Goal: Information Seeking & Learning: Understand process/instructions

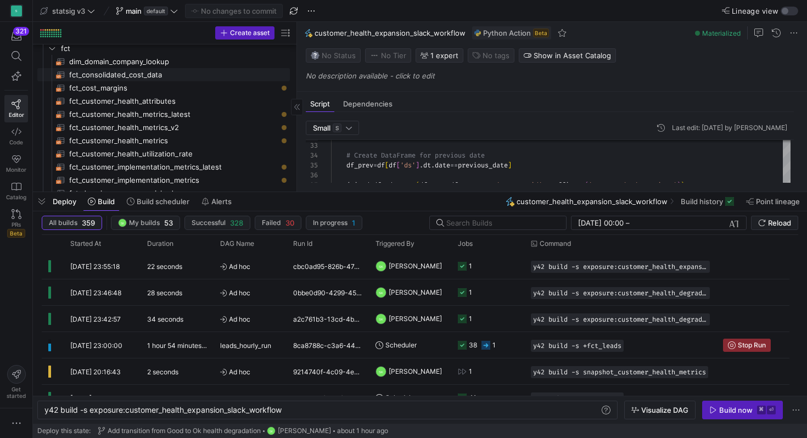
scroll to position [44, 0]
click at [154, 143] on span "fct_customer_health_metrics​​​​​​​​​​" at bounding box center [173, 138] width 208 height 13
type textarea "y42 build -s exposure:nps_slack_workflow"
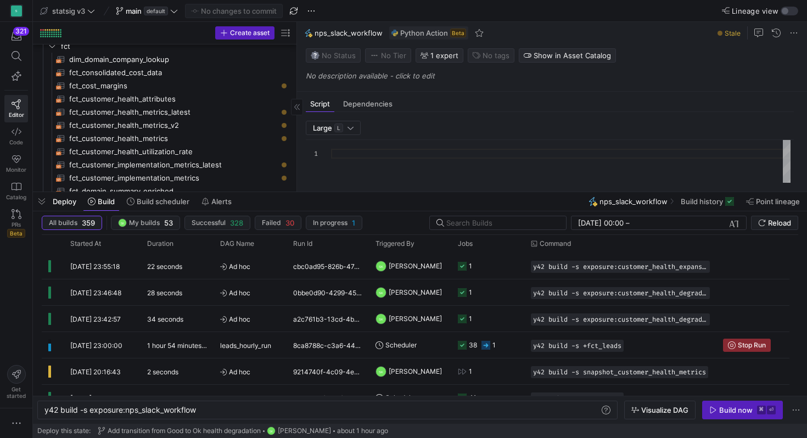
type textarea "import json import pandas as pd import numpy as np from datetime import date, t…"
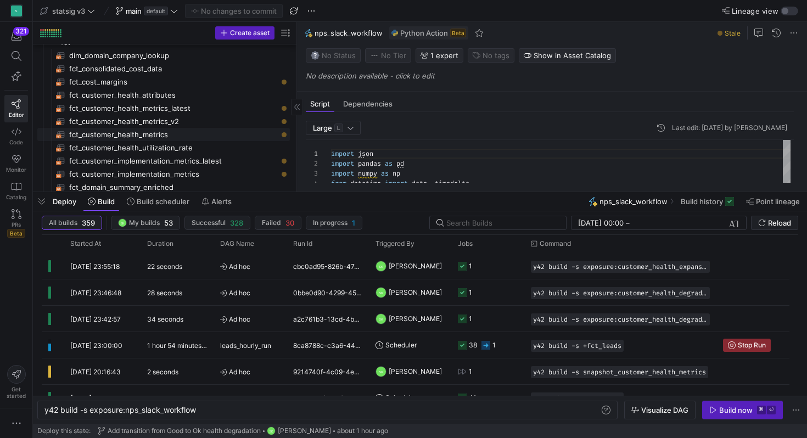
scroll to position [59, 0]
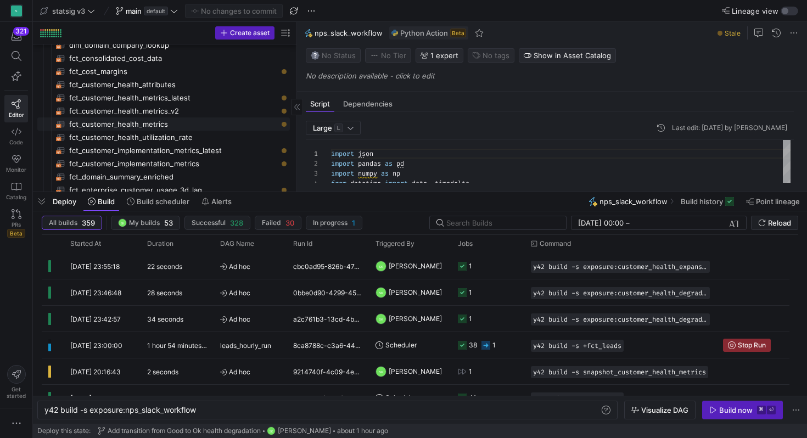
click at [176, 124] on span "fct_customer_health_metrics​​​​​​​​​​" at bounding box center [173, 124] width 208 height 13
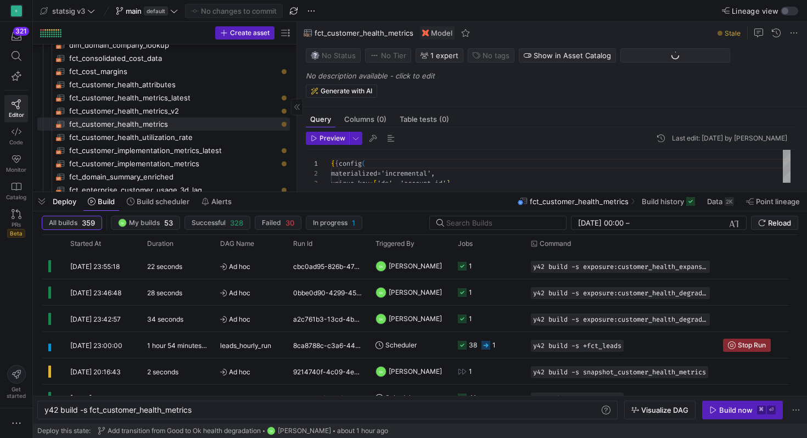
type textarea "y42 build -s fct_customer_health_metrics"
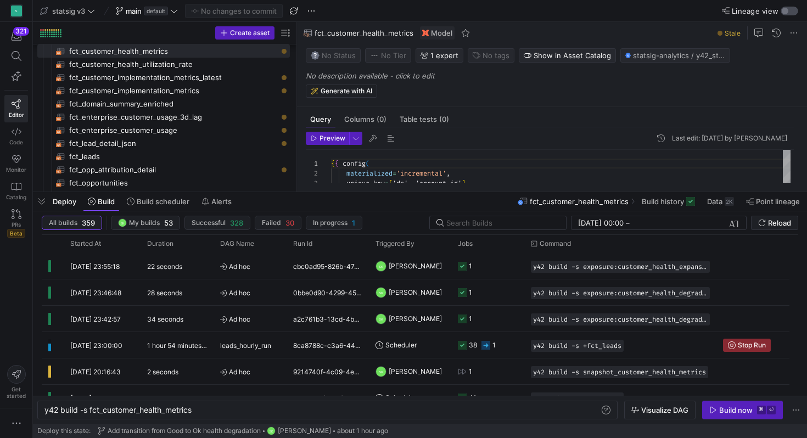
click at [789, 10] on div "button" at bounding box center [790, 11] width 18 height 9
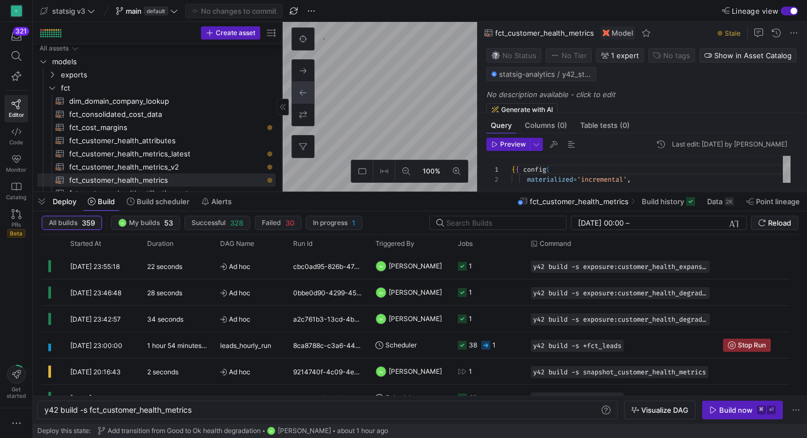
drag, startPoint x: 186, startPoint y: 83, endPoint x: 200, endPoint y: 83, distance: 13.7
click at [283, 85] on div at bounding box center [282, 107] width 1 height 170
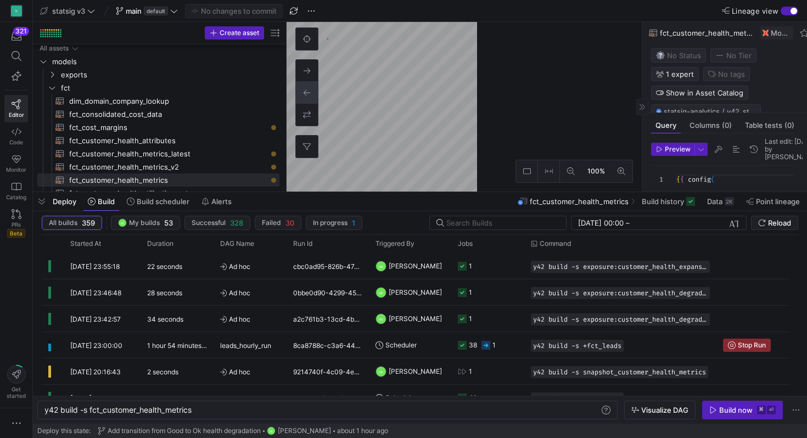
drag, startPoint x: 478, startPoint y: 69, endPoint x: 787, endPoint y: 103, distance: 311.0
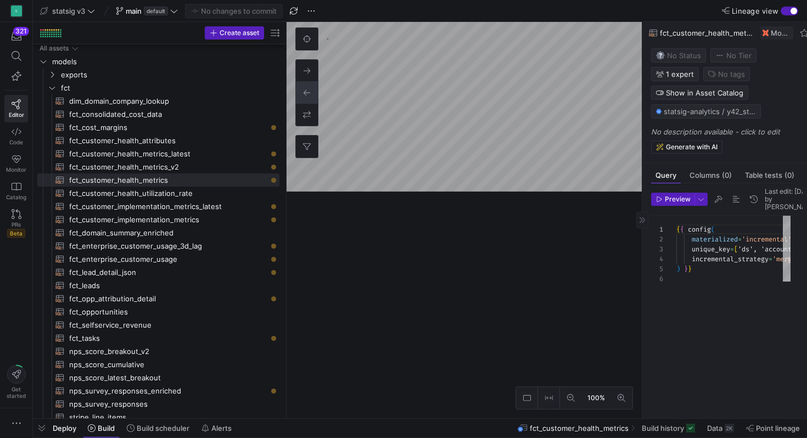
drag, startPoint x: 570, startPoint y: 193, endPoint x: 589, endPoint y: 427, distance: 234.1
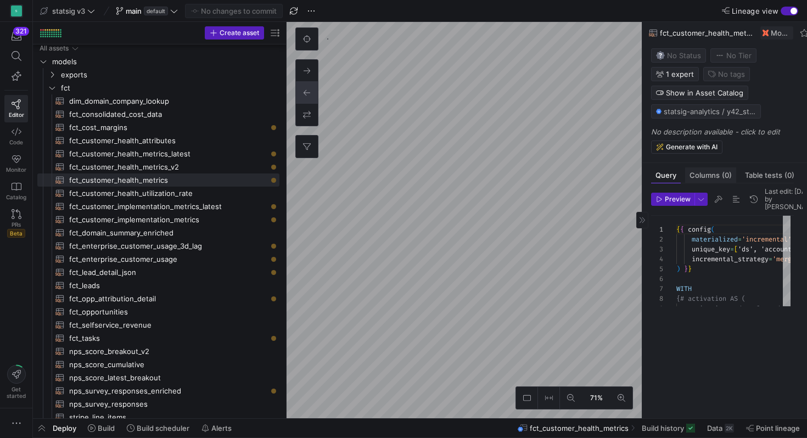
click at [748, 227] on as-split "71% 0 Query Columns (0) Table tests (0) Preview Last edit: [DATE] by [PERSON_NA…" at bounding box center [547, 220] width 520 height 396
click at [303, 117] on div "71% 0" at bounding box center [464, 220] width 355 height 396
click at [667, 144] on as-split "71% 0 Query Columns (0) Table tests (0) Preview Last edit: [DATE] by [PERSON_NA…" at bounding box center [547, 220] width 520 height 396
click at [147, 239] on span "fct_domain_summary_enriched​​​​​​​​​​" at bounding box center [168, 233] width 198 height 13
type textarea "{{ config(materialized='table') }} with fct_company_stats as ( select * from {{…"
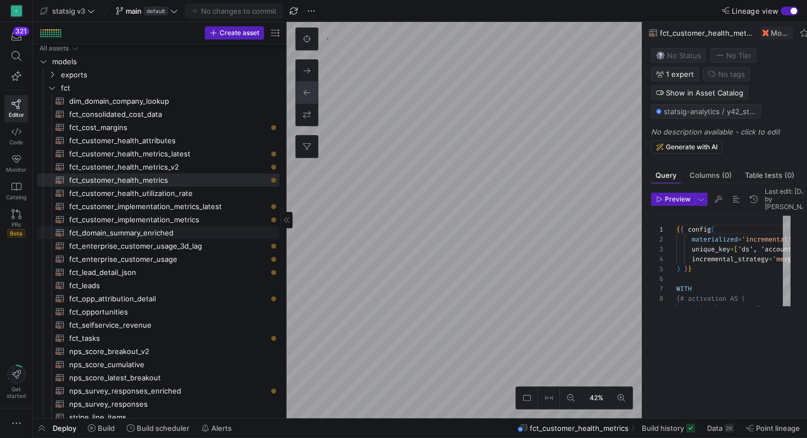
click at [147, 239] on span "fct_domain_summary_enriched​​​​​​​​​​" at bounding box center [168, 233] width 198 height 13
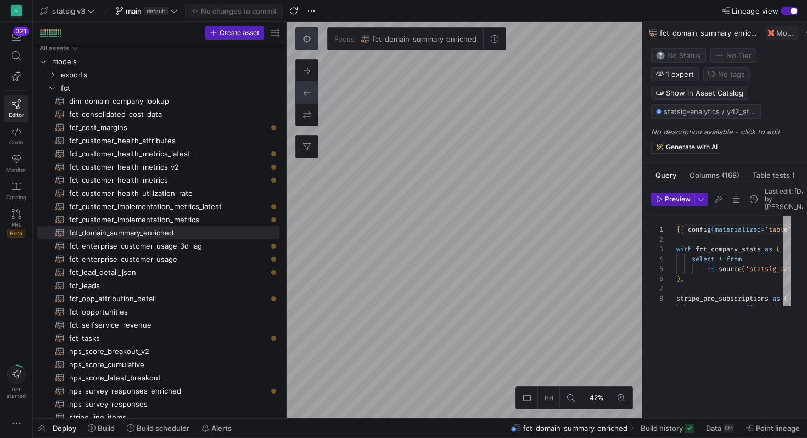
click at [784, 11] on div "button" at bounding box center [790, 11] width 18 height 9
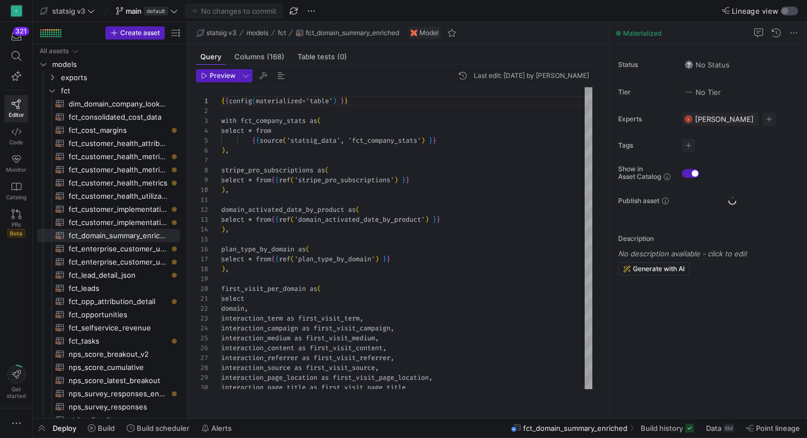
scroll to position [99, 0]
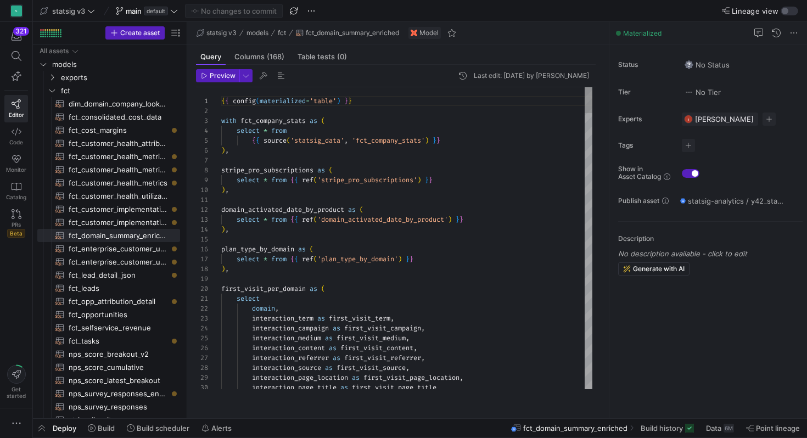
type textarea "domain_activated_date_by_product as ( select * from {{ ref('domain_activated_da…"
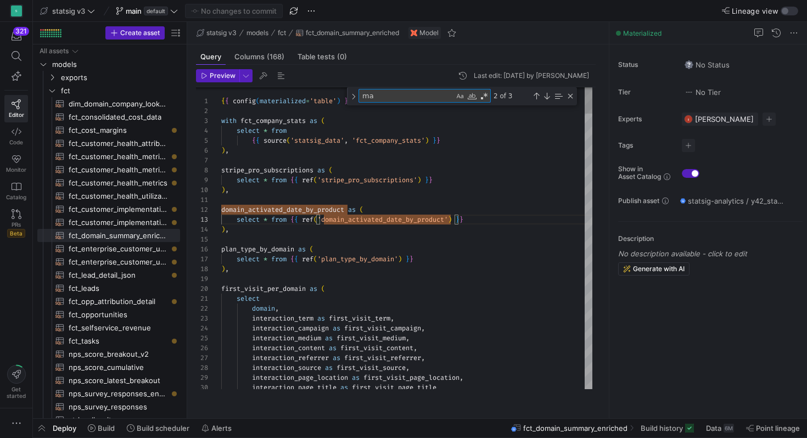
scroll to position [20, 67]
type textarea "maa"
